Goal: Information Seeking & Learning: Learn about a topic

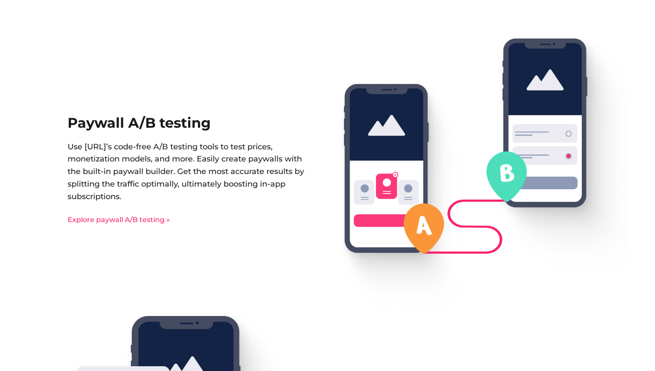
scroll to position [1313, 0]
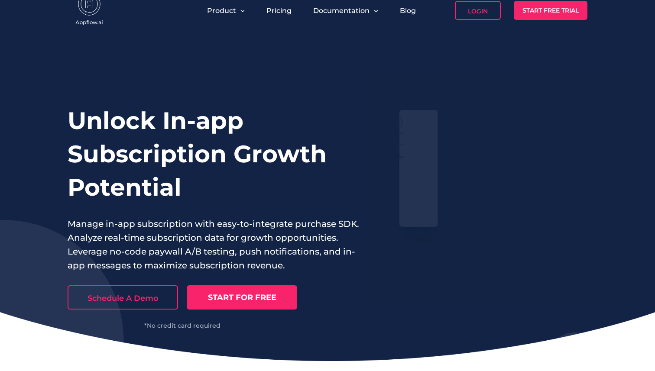
scroll to position [13, 0]
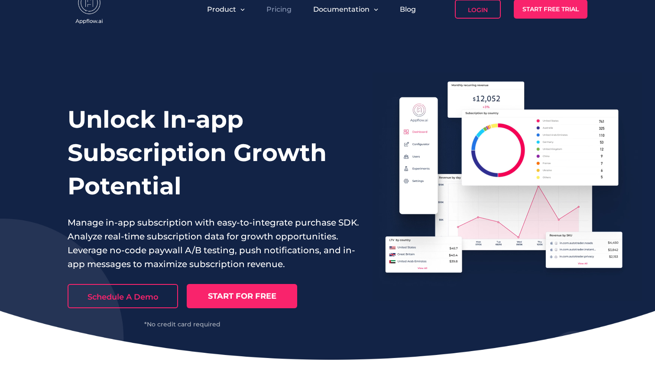
click at [281, 10] on link "Pricing" at bounding box center [278, 9] width 25 height 8
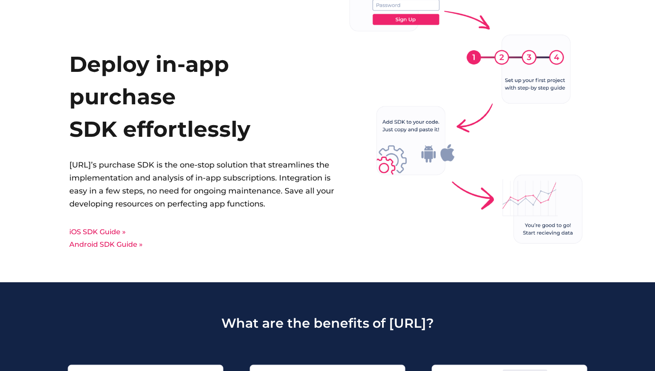
scroll to position [2315, 0]
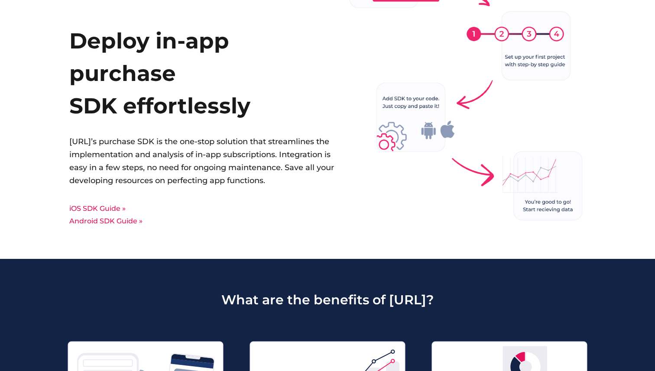
click at [112, 213] on link "iOS SDK Guide »" at bounding box center [97, 208] width 56 height 8
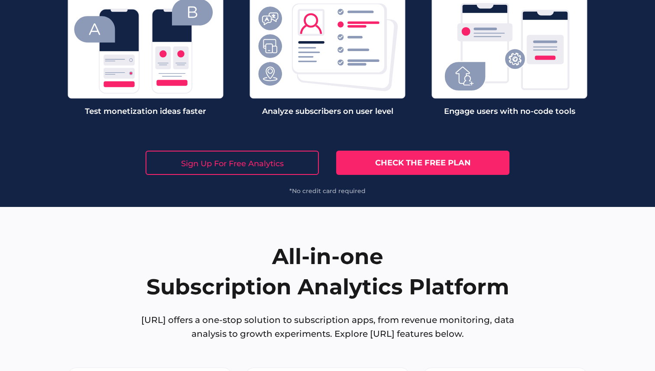
scroll to position [2806, 0]
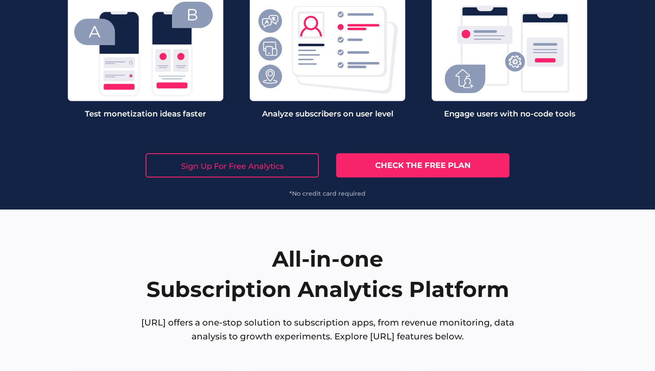
click at [382, 172] on link "Check the free plan" at bounding box center [422, 165] width 173 height 24
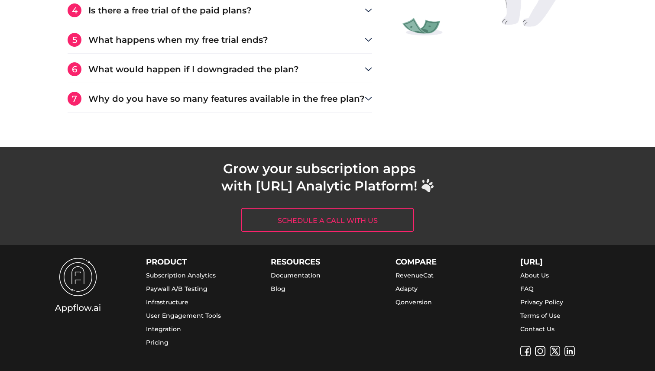
scroll to position [1741, 0]
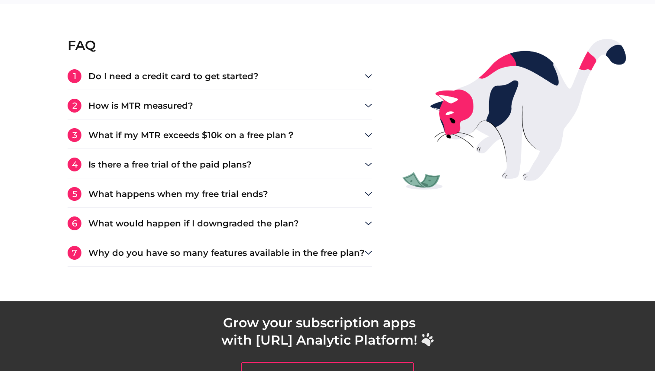
scroll to position [1568, 0]
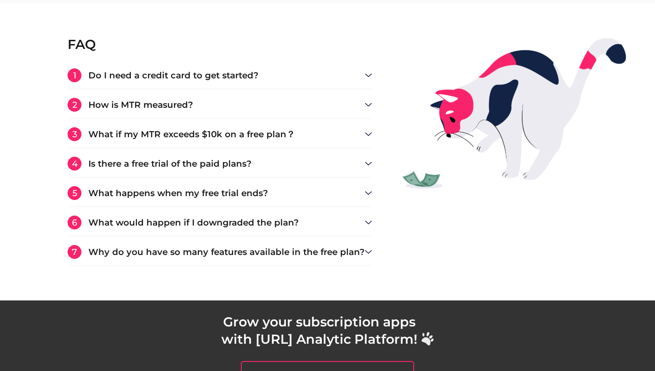
click at [232, 101] on h3 "How is MTR measured?" at bounding box center [226, 104] width 276 height 9
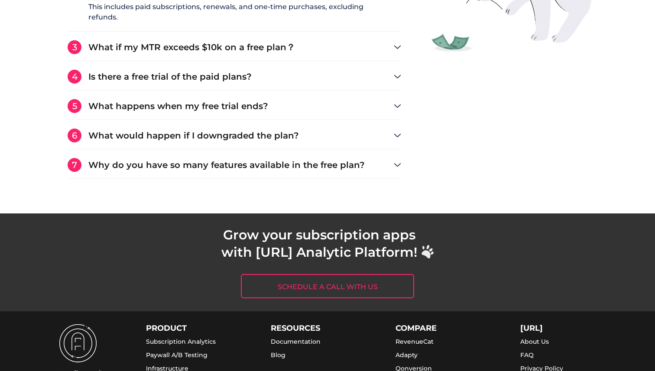
scroll to position [1808, 0]
